Goal: Find contact information: Find contact information

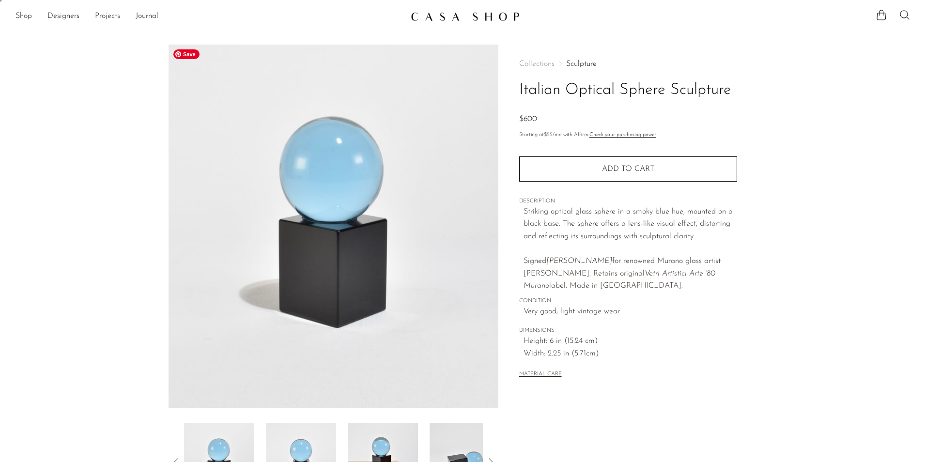
scroll to position [169, 0]
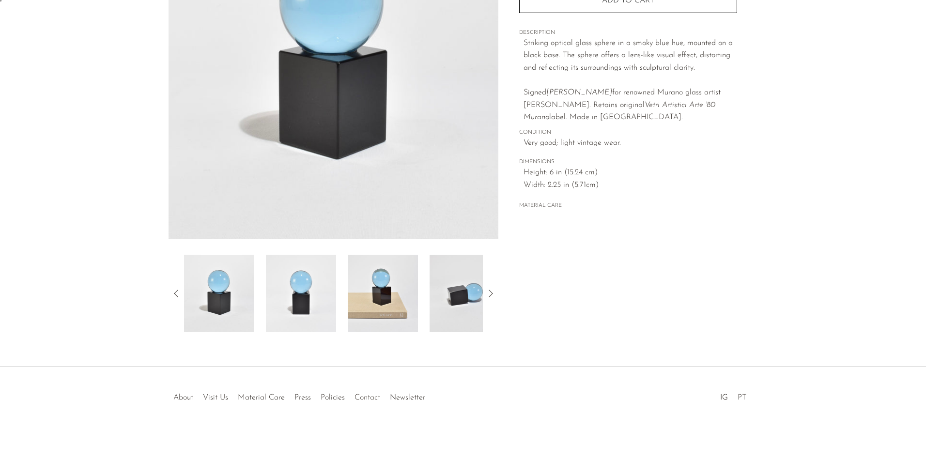
click at [369, 396] on link "Contact" at bounding box center [368, 398] width 26 height 8
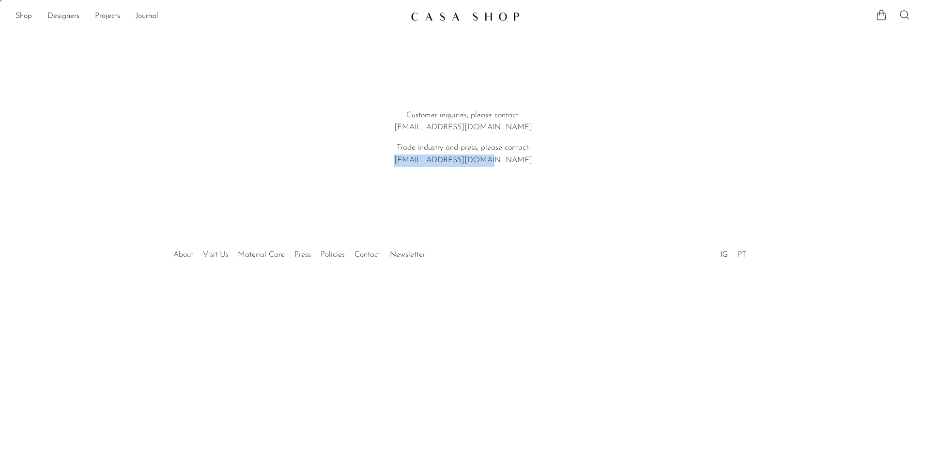
drag, startPoint x: 424, startPoint y: 160, endPoint x: 509, endPoint y: 158, distance: 85.3
click at [509, 158] on p "Trade industry and press, please contact: [EMAIL_ADDRESS][DOMAIN_NAME]" at bounding box center [463, 154] width 277 height 25
drag, startPoint x: 509, startPoint y: 158, endPoint x: 437, endPoint y: 168, distance: 72.9
click at [437, 168] on div "Customer inquiries, please contact: [EMAIL_ADDRESS][DOMAIN_NAME] Trade industry…" at bounding box center [463, 132] width 308 height 115
drag, startPoint x: 423, startPoint y: 160, endPoint x: 502, endPoint y: 162, distance: 79.5
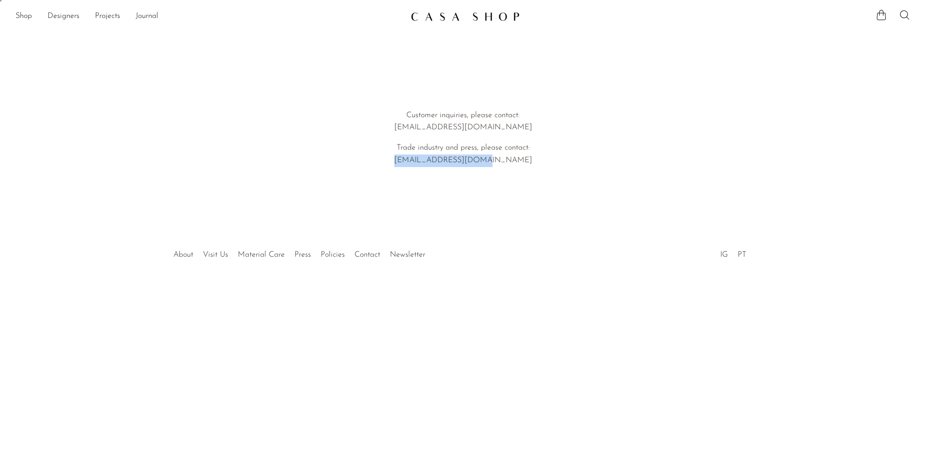
click at [502, 162] on p "Trade industry and press, please contact: [EMAIL_ADDRESS][DOMAIN_NAME]" at bounding box center [463, 154] width 277 height 25
copy p "[EMAIL_ADDRESS][DOMAIN_NAME]"
